Goal: Contribute content: Contribute content

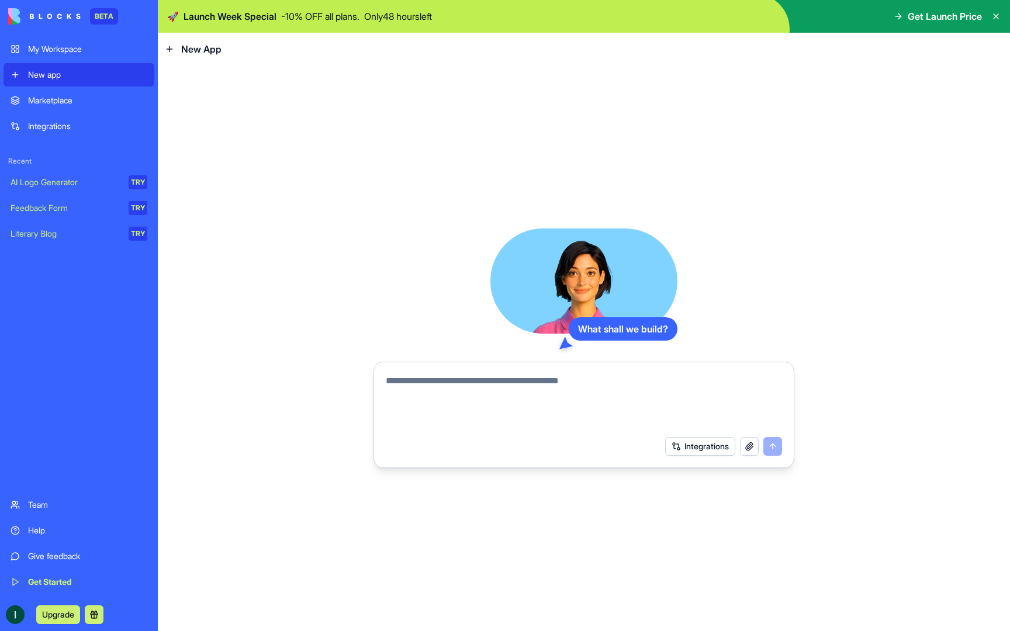
click at [67, 42] on link "My Workspace" at bounding box center [79, 48] width 151 height 23
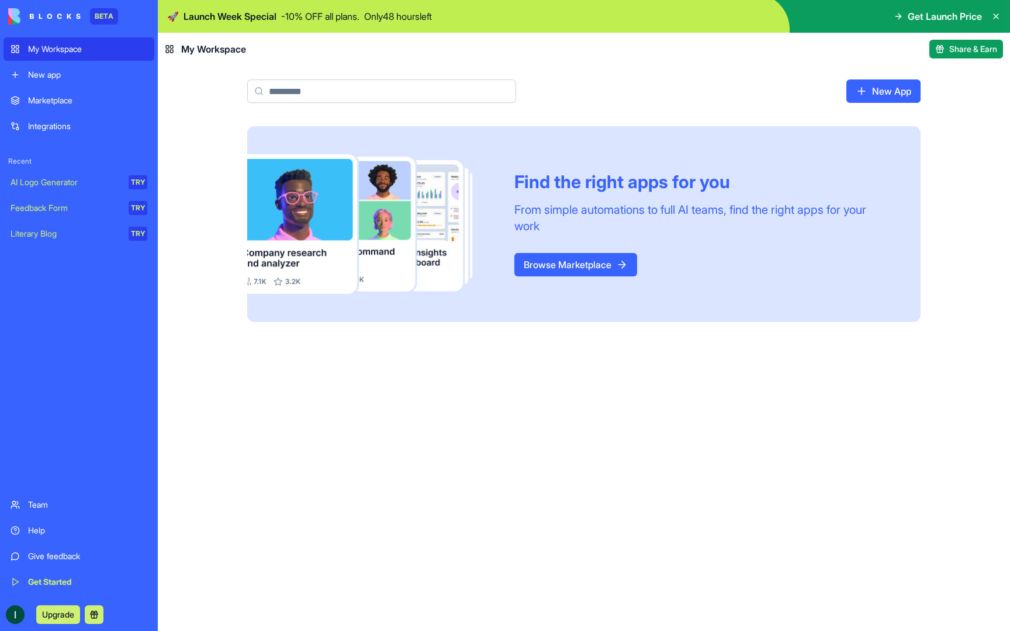
click at [590, 258] on link "Browse Marketplace" at bounding box center [575, 264] width 123 height 23
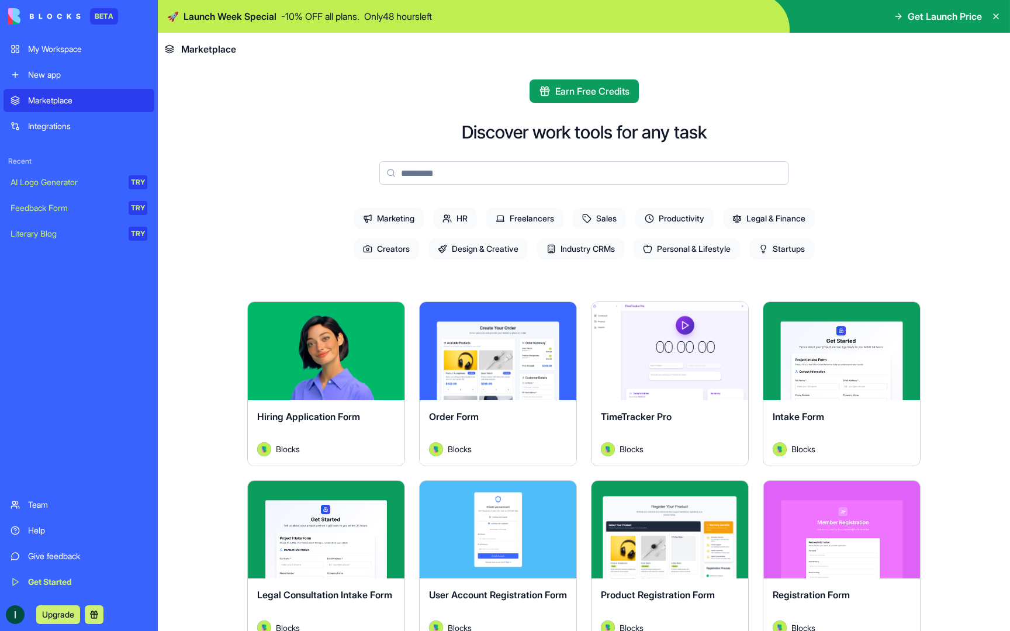
click at [66, 128] on div "Integrations" at bounding box center [87, 126] width 119 height 12
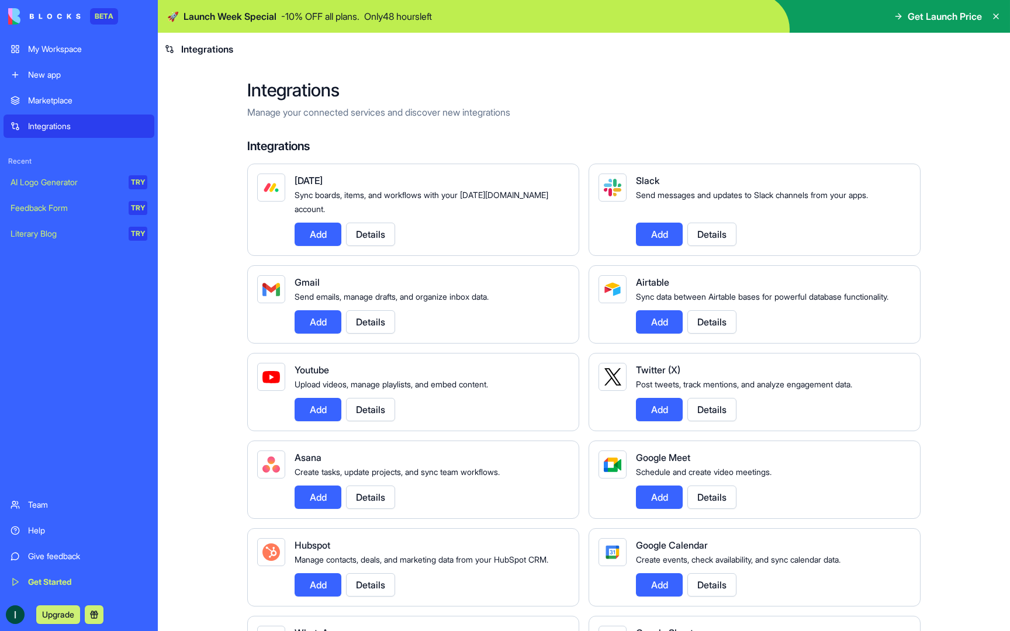
click at [421, 115] on p "Manage your connected services and discover new integrations" at bounding box center [583, 112] width 673 height 14
click at [76, 185] on div "AI Logo Generator" at bounding box center [66, 182] width 110 height 12
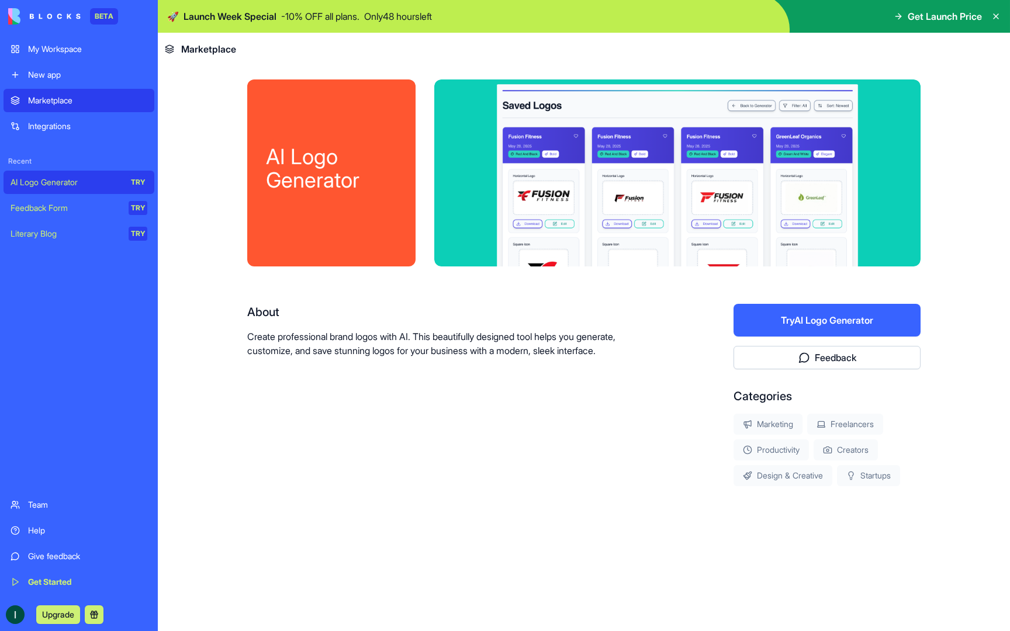
click at [27, 205] on div "Feedback Form" at bounding box center [66, 208] width 110 height 12
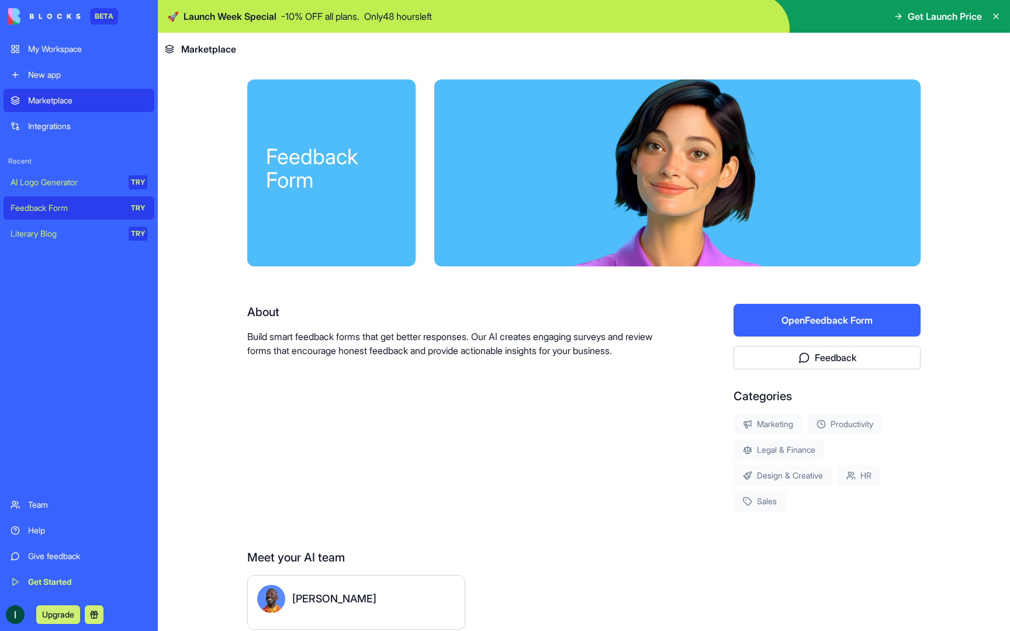
click at [743, 130] on div at bounding box center [677, 172] width 486 height 187
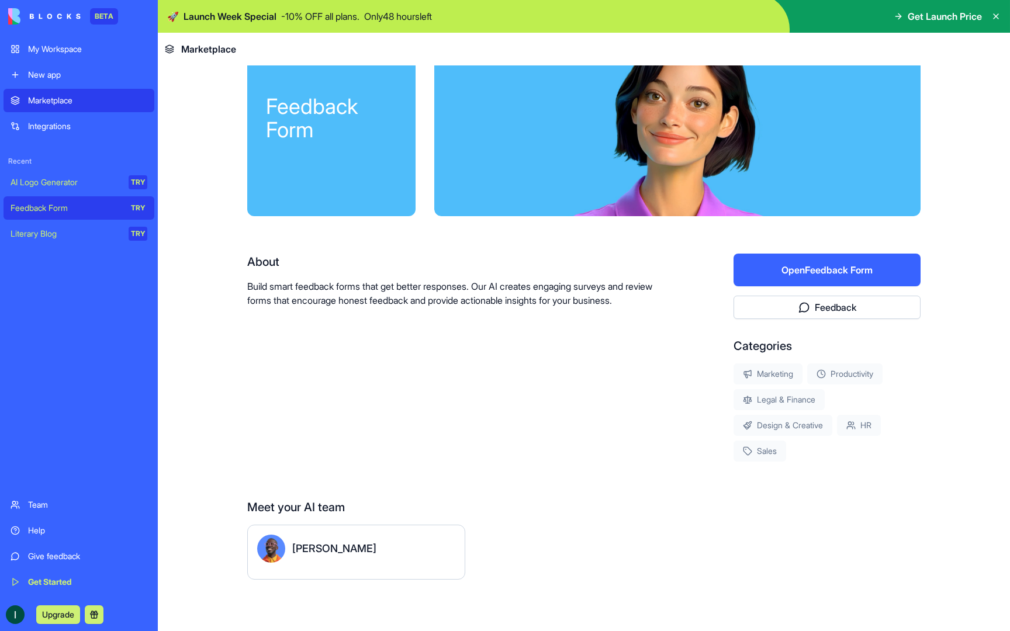
click at [429, 556] on div "[PERSON_NAME]" at bounding box center [356, 549] width 198 height 28
click at [311, 554] on div "[PERSON_NAME]" at bounding box center [334, 548] width 84 height 16
click at [902, 258] on button "Open Feedback Form" at bounding box center [826, 270] width 187 height 33
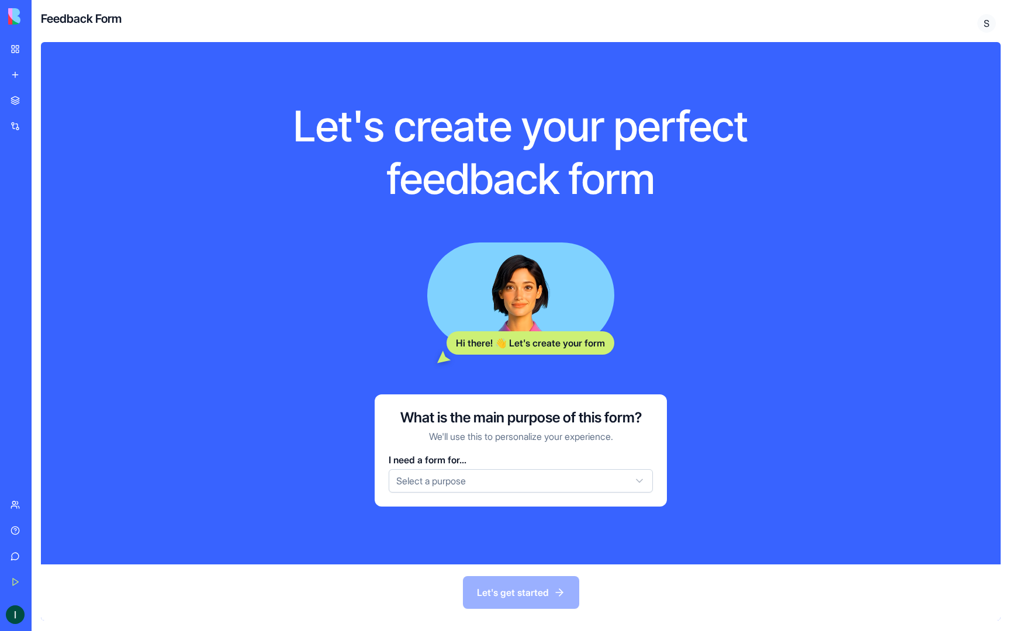
click at [18, 47] on link "My Workspace" at bounding box center [27, 48] width 47 height 23
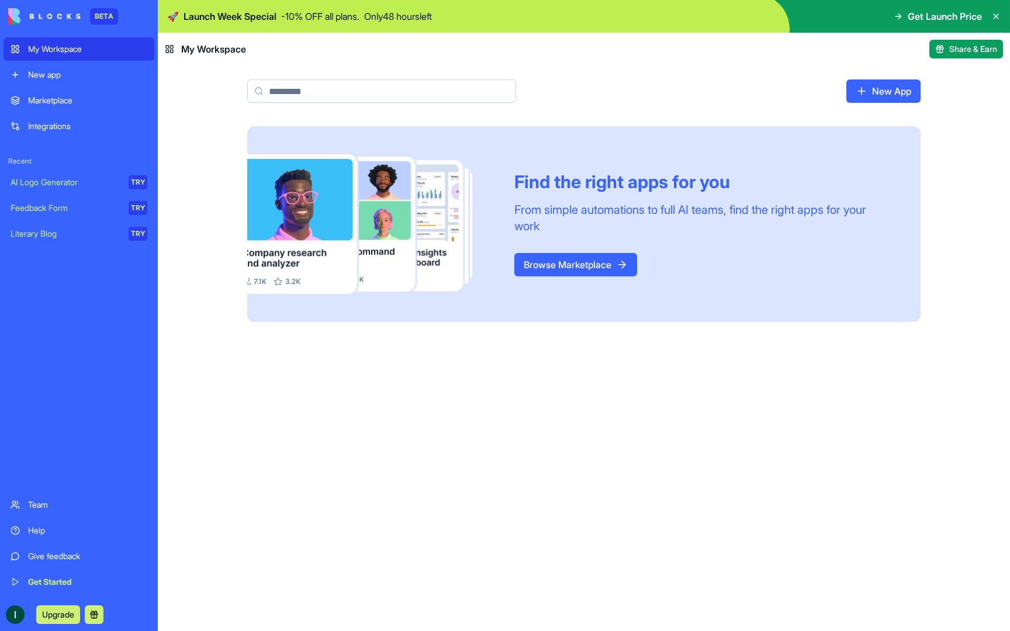
click at [70, 133] on link "Integrations" at bounding box center [79, 126] width 151 height 23
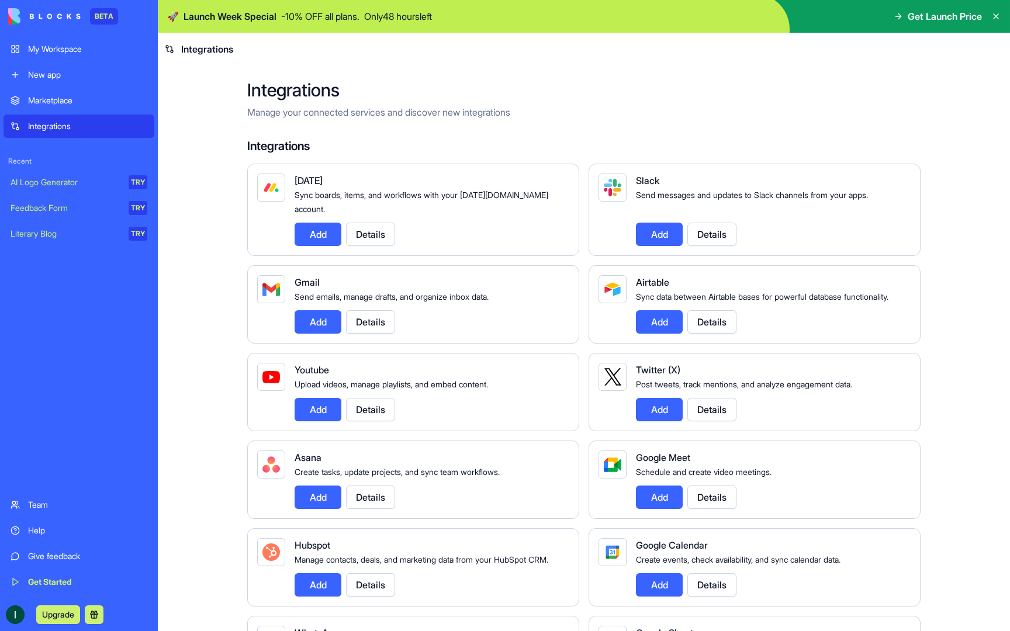
click at [70, 102] on div "Marketplace" at bounding box center [87, 101] width 119 height 12
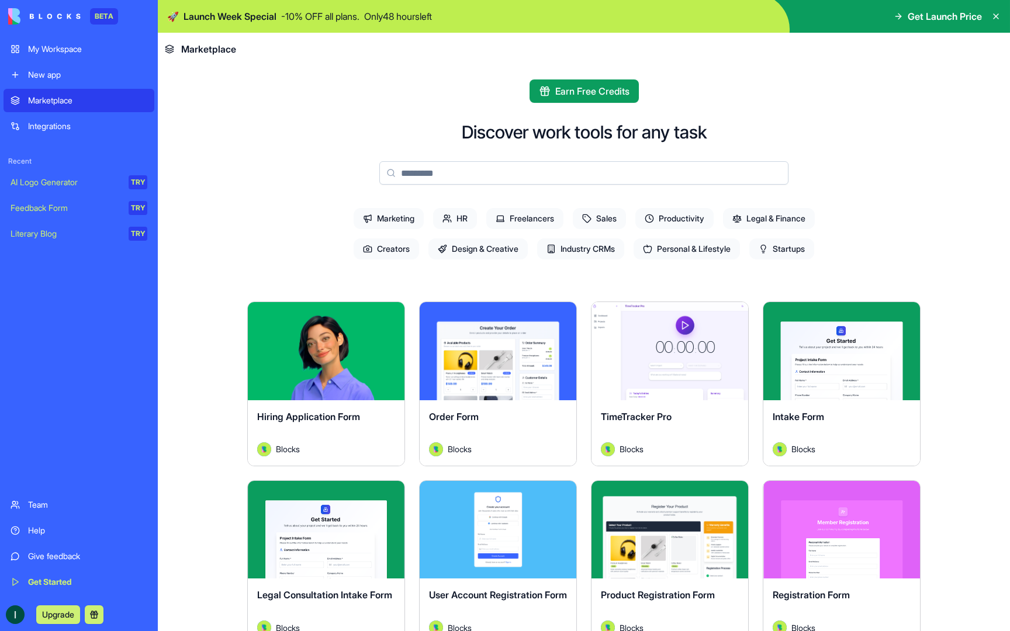
click at [70, 77] on div "New app" at bounding box center [87, 75] width 119 height 12
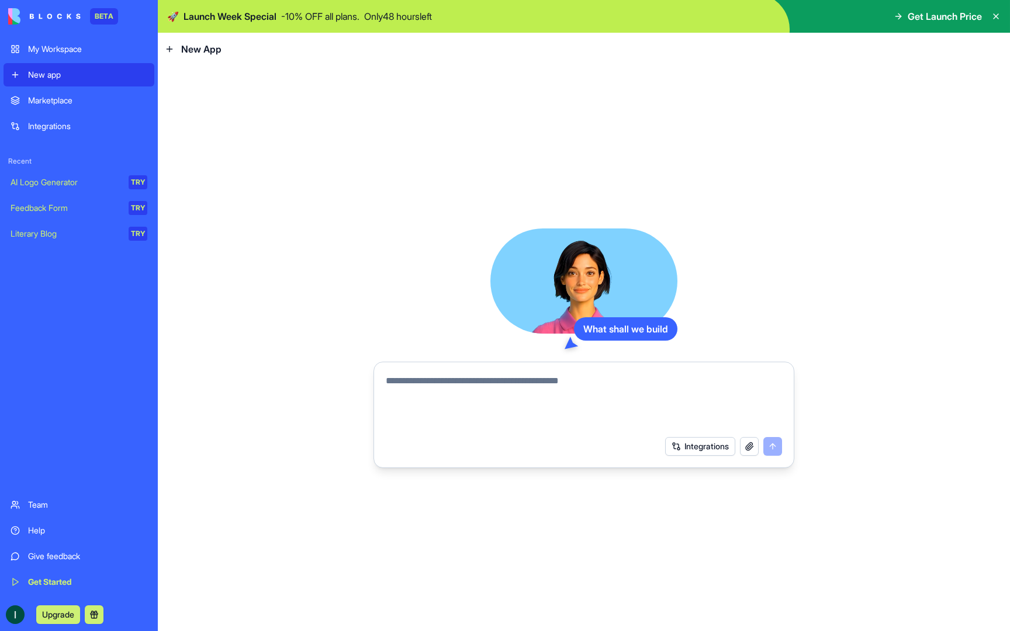
click at [503, 383] on textarea at bounding box center [584, 402] width 396 height 56
paste textarea "**********"
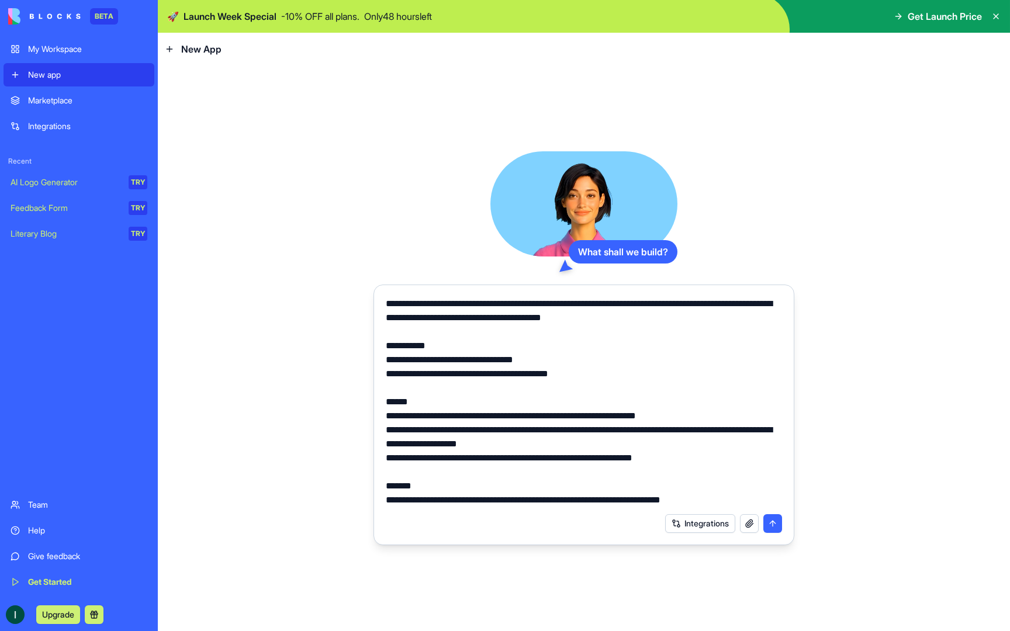
type textarea "**********"
click at [707, 524] on button "Integrations" at bounding box center [700, 523] width 70 height 19
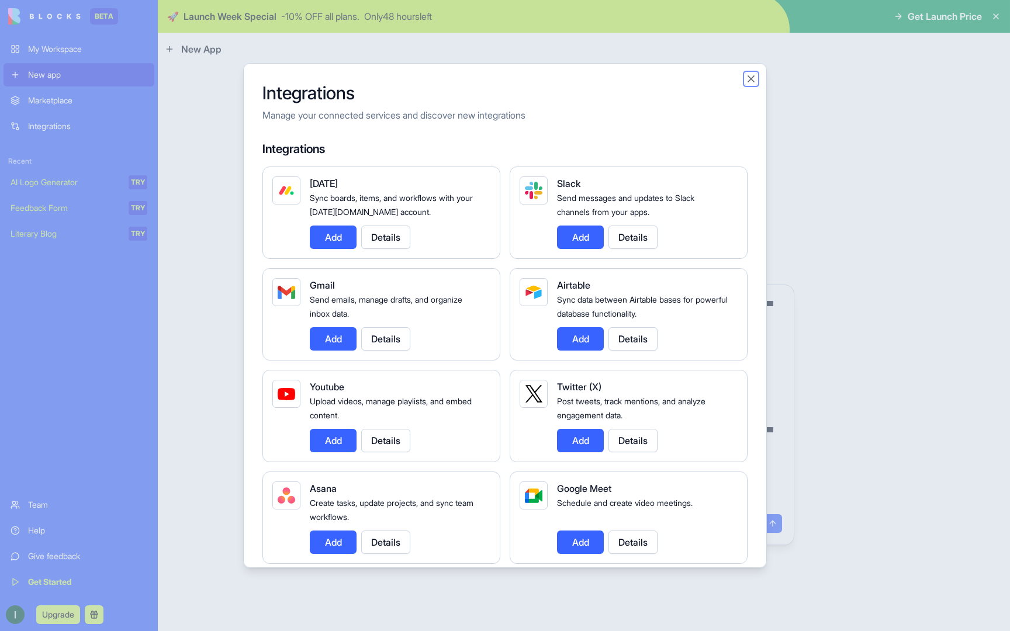
click at [747, 78] on button "Close" at bounding box center [751, 79] width 12 height 12
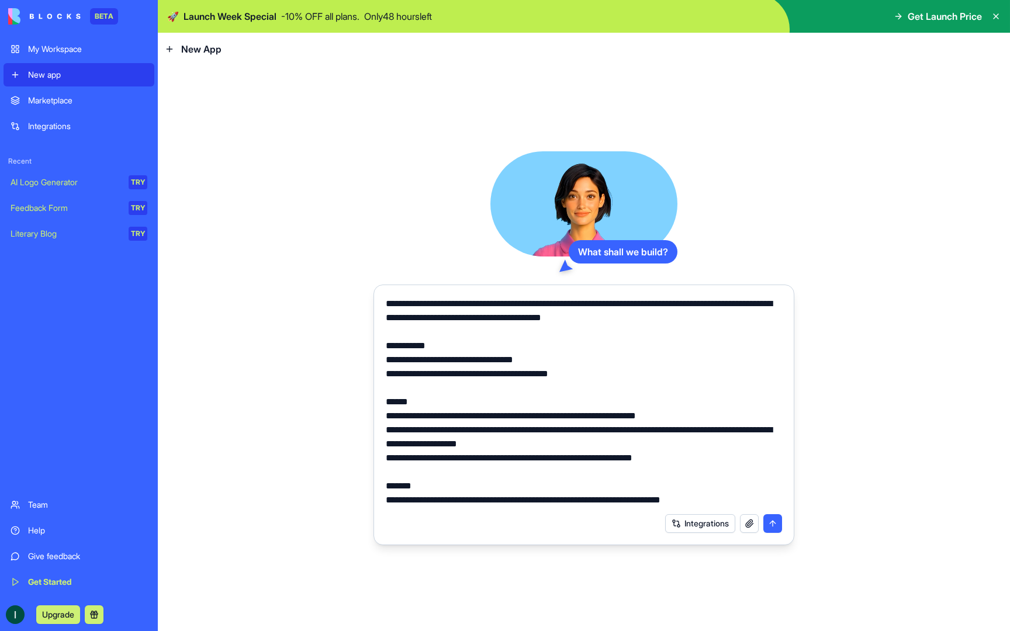
click at [716, 520] on button "Integrations" at bounding box center [700, 523] width 70 height 19
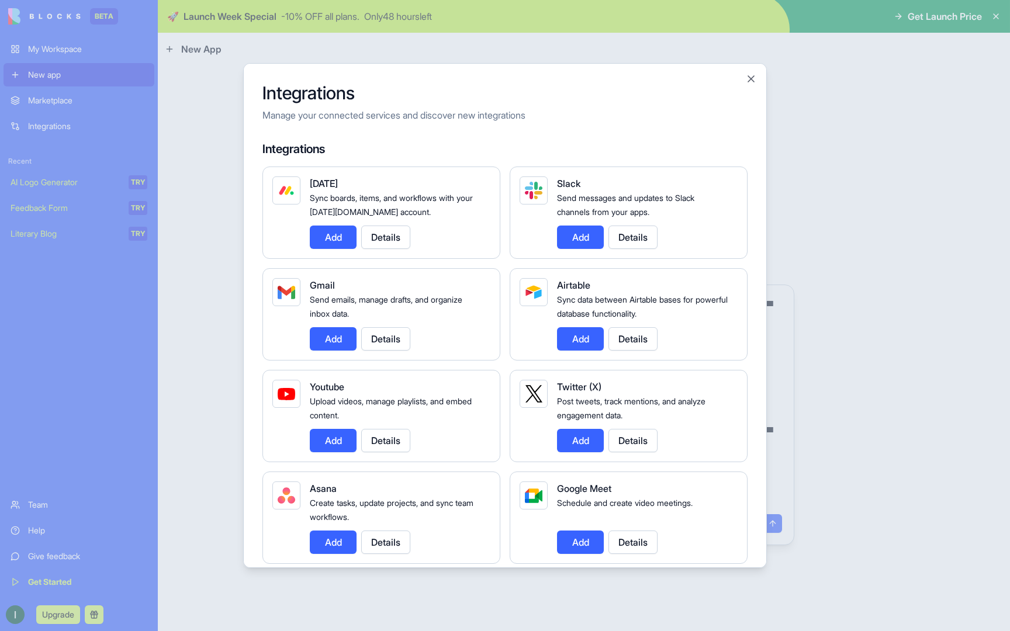
click at [807, 455] on div at bounding box center [505, 315] width 1010 height 631
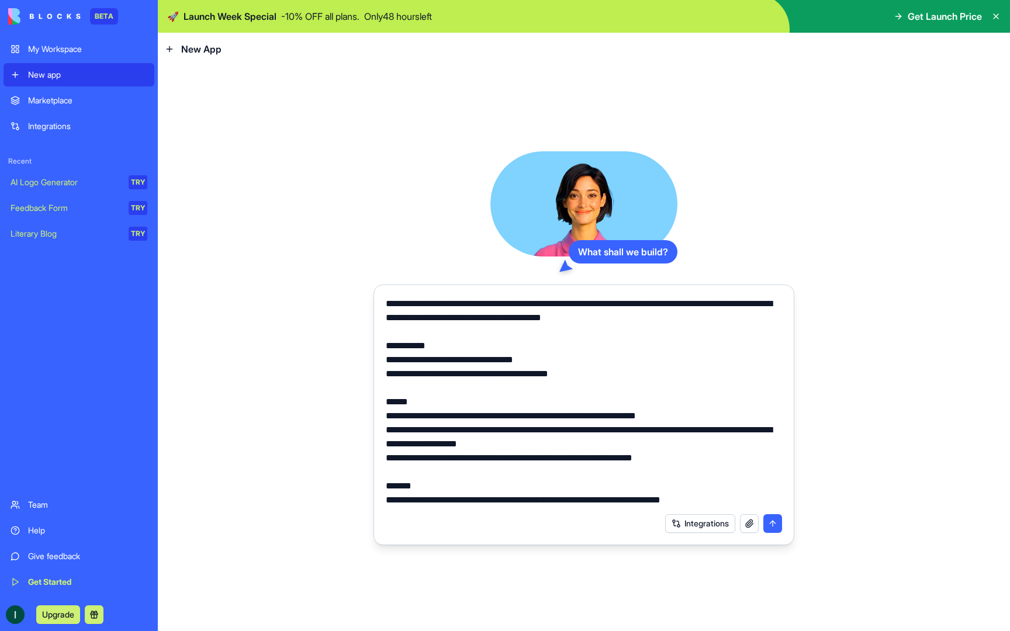
click at [767, 524] on button "submit" at bounding box center [772, 523] width 19 height 19
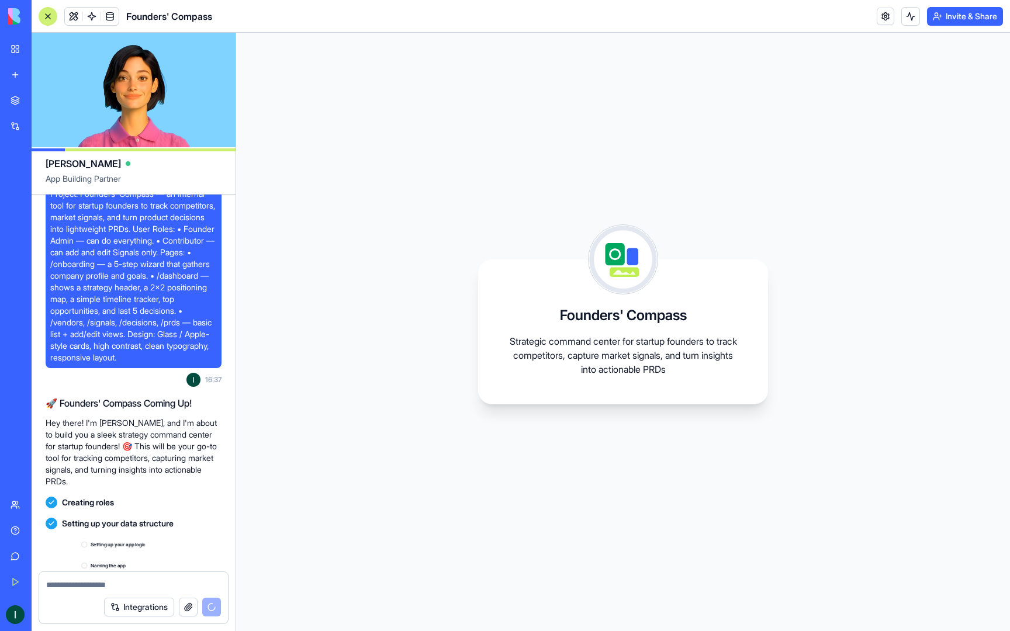
scroll to position [228, 0]
